Goal: Use online tool/utility: Use online tool/utility

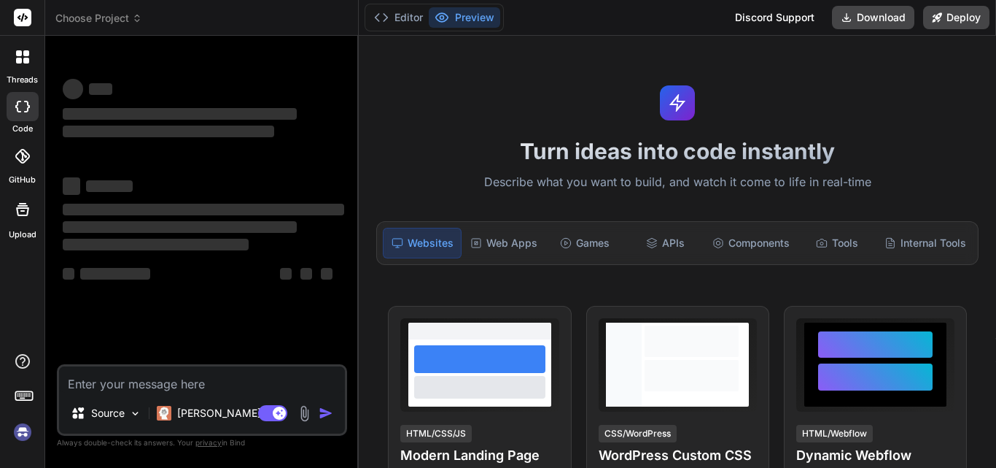
type textarea "Here are the docs regarding the running functionalities and errors in this proj…"
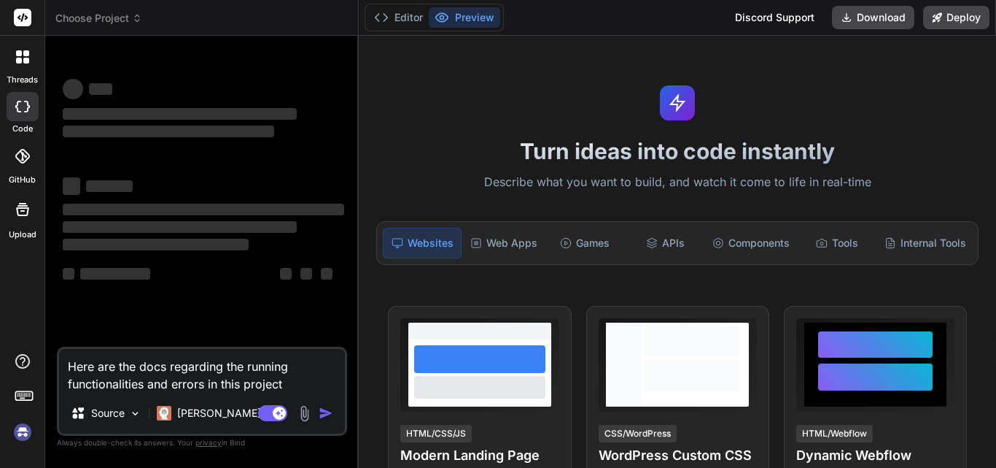
type textarea "x"
type textarea "Here are the docs regarding the running functionalities and errors in this proj…"
type textarea "x"
type textarea "Here are the docs regarding the running functionalities and errors in this proj…"
type textarea "x"
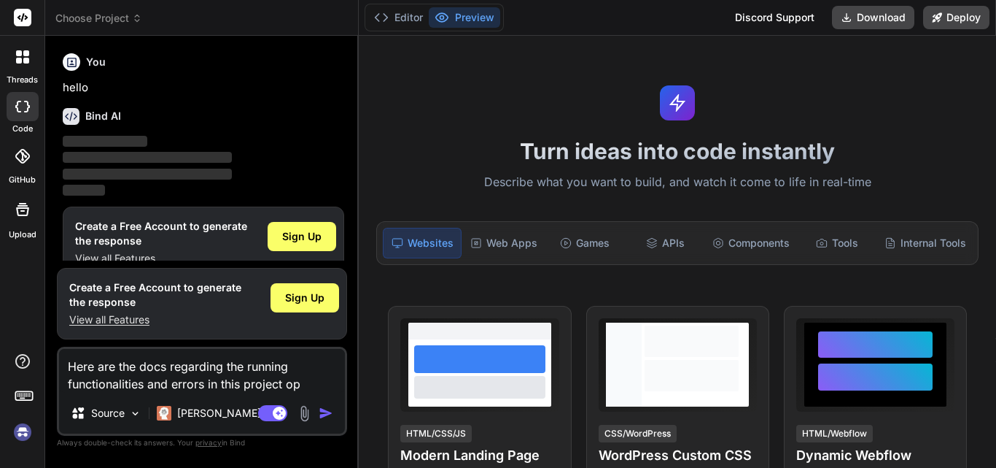
scroll to position [25, 0]
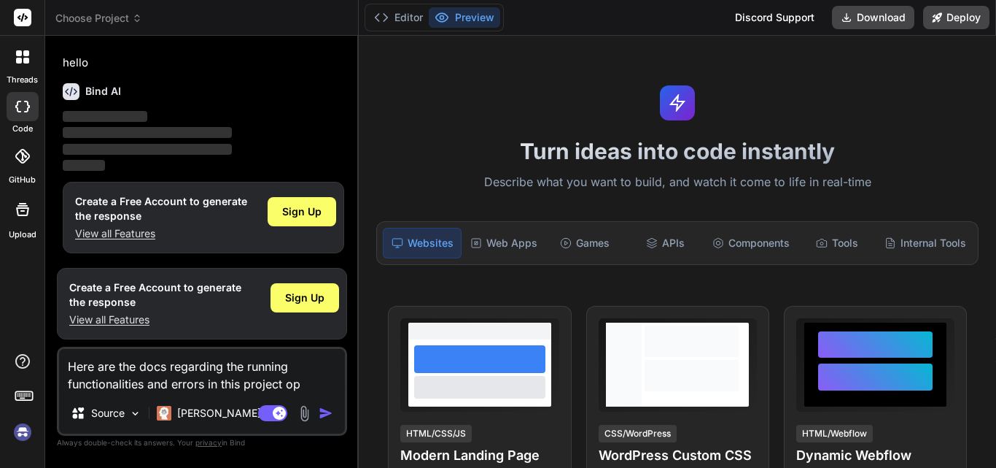
type textarea "Here are the docs regarding the running functionalities and errors in this proj…"
type textarea "x"
type textarea "Here are the docs regarding the running functionalities and errors in this proj…"
type textarea "x"
type textarea "Here are the docs regarding the running functionalities and errors in this proj…"
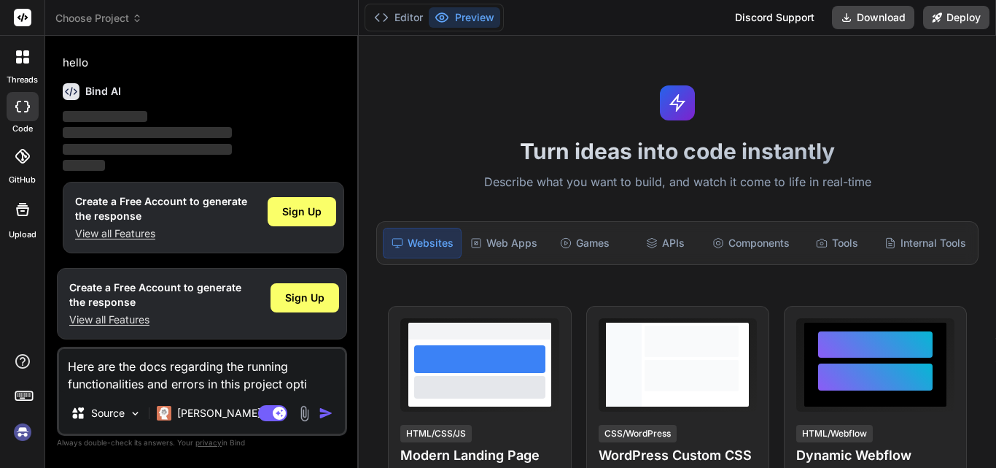
type textarea "x"
type textarea "Here are the docs regarding the running functionalities and errors in this proj…"
type textarea "x"
type textarea "Here are the docs regarding the running functionalities and errors in this proj…"
type textarea "x"
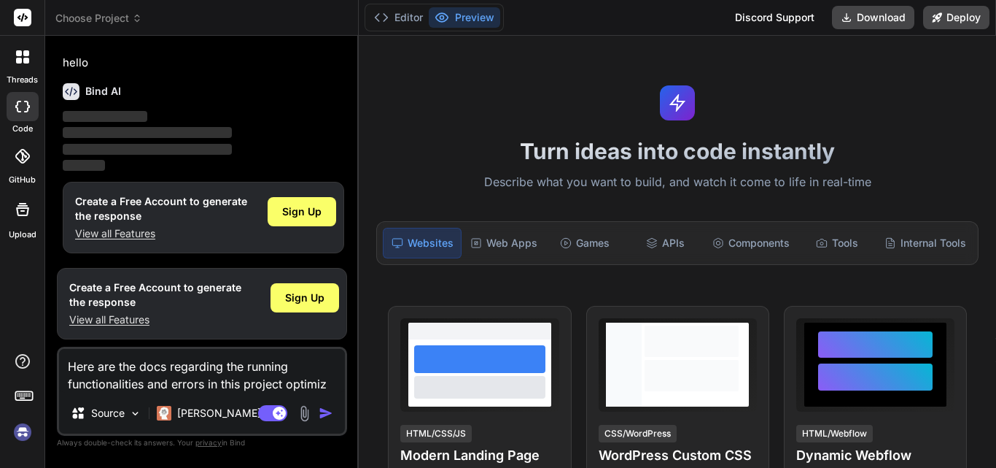
type textarea "Here are the docs regarding the running functionalities and errors in this proj…"
type textarea "x"
type textarea "Here are the docs regarding the running functionalities and errors in this proj…"
type textarea "x"
type textarea "Here are the docs regarding the running functionalities and errors in this proj…"
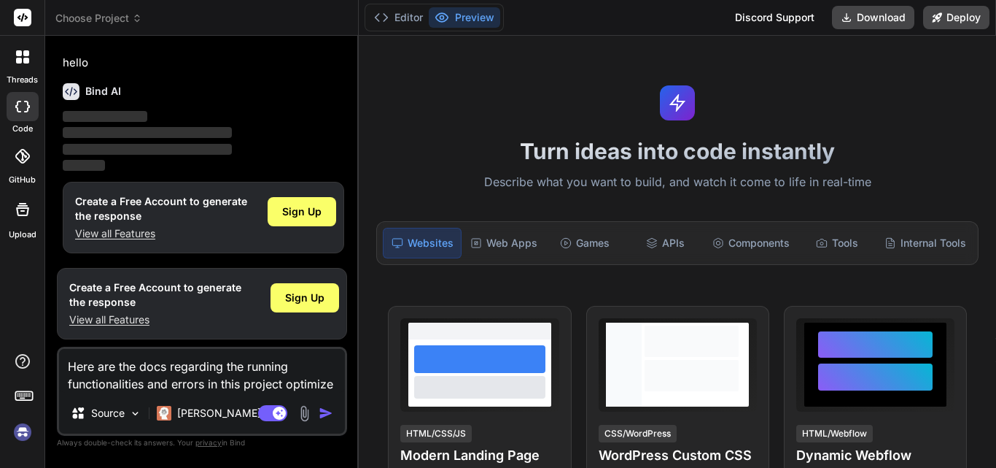
type textarea "x"
type textarea "Here are the docs regarding the running functionalities and errors in this proj…"
type textarea "x"
type textarea "Here are the docs regarding the running functionalities and errors in this proj…"
type textarea "x"
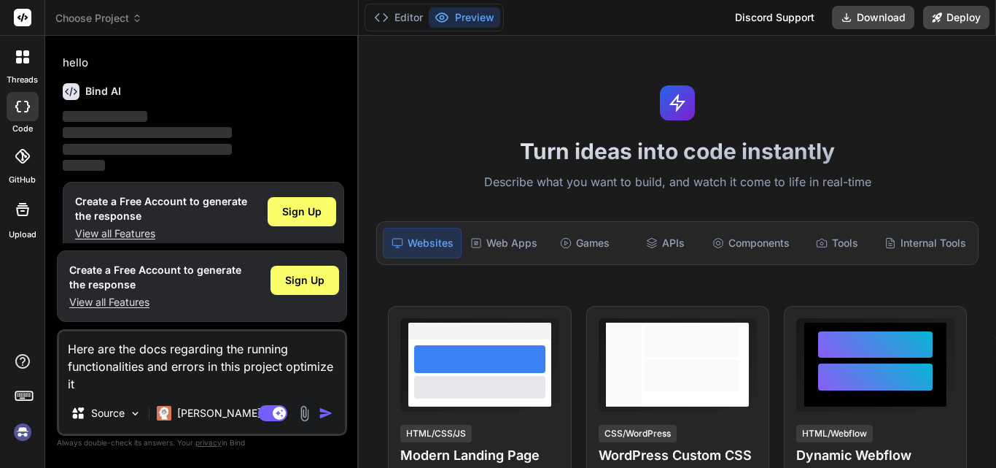
type textarea "Here are the docs regarding the running functionalities and errors in this proj…"
click at [318, 411] on div "Agent Mode. When this toggle is activated, AI automatically makes decisions, re…" at bounding box center [297, 413] width 84 height 18
